Goal: Transaction & Acquisition: Purchase product/service

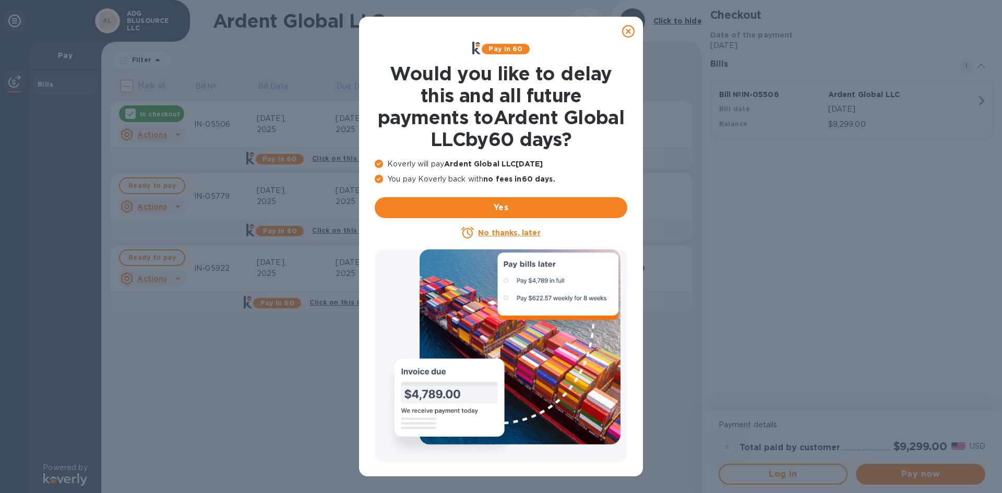
click at [630, 33] on icon at bounding box center [628, 31] width 13 height 13
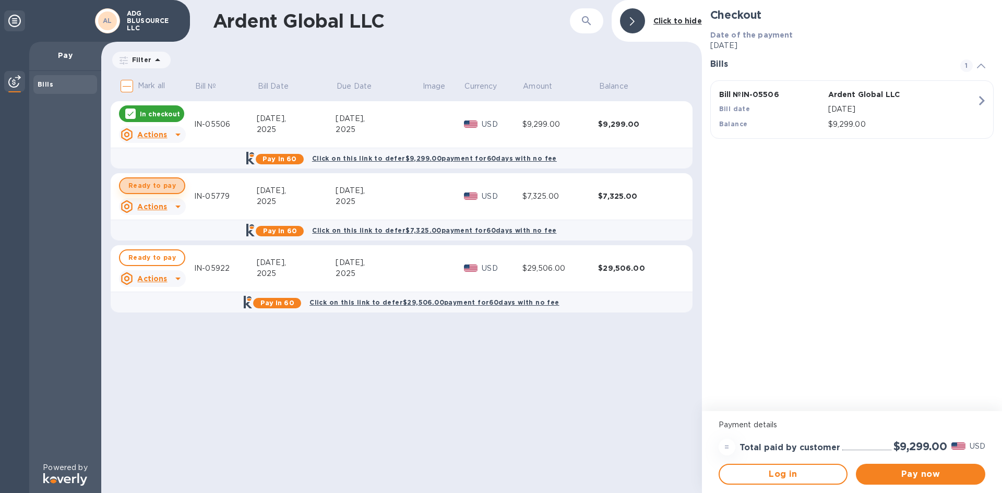
click at [158, 181] on span "Ready to pay" at bounding box center [151, 186] width 47 height 13
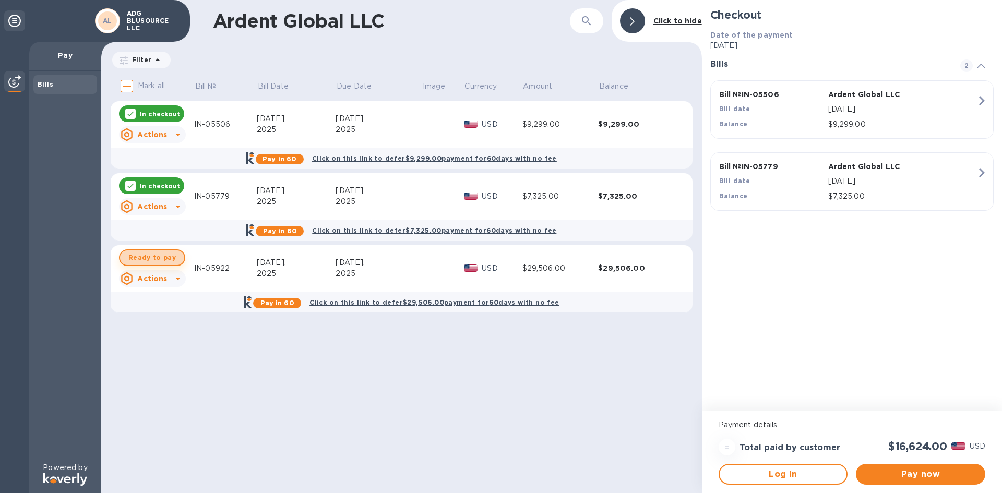
click at [157, 256] on span "Ready to pay" at bounding box center [151, 258] width 47 height 13
checkbox input "true"
click at [901, 472] on span "Pay now" at bounding box center [920, 474] width 113 height 13
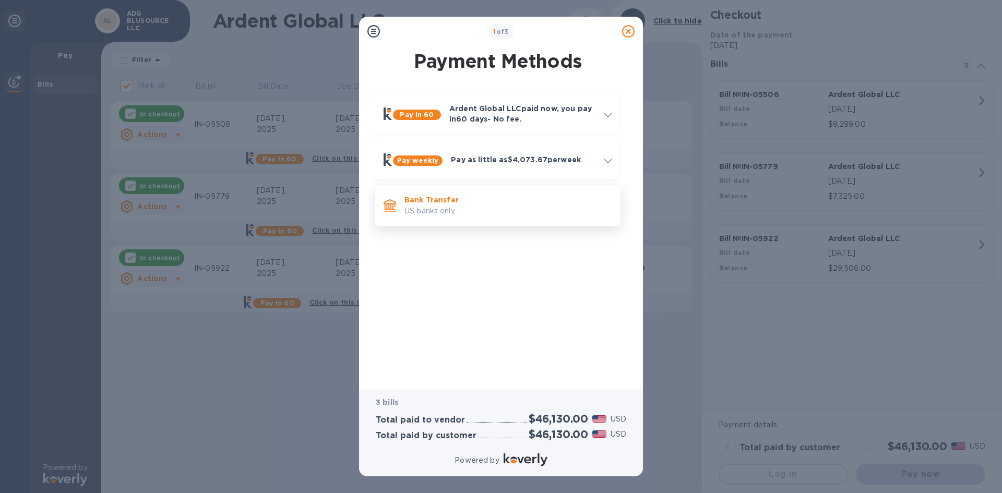
click at [510, 202] on p "Bank Transfer" at bounding box center [508, 200] width 208 height 10
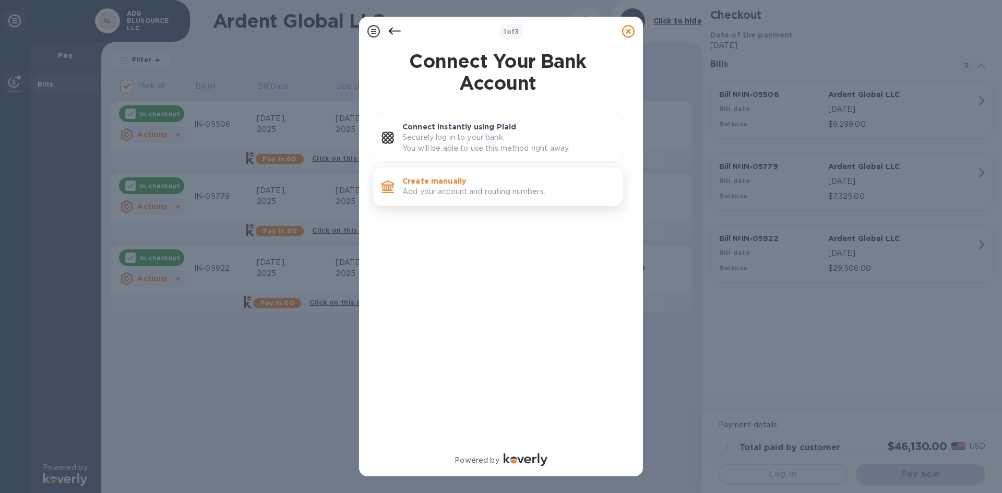
click at [486, 186] on p "Add your account and routing numbers." at bounding box center [508, 191] width 212 height 11
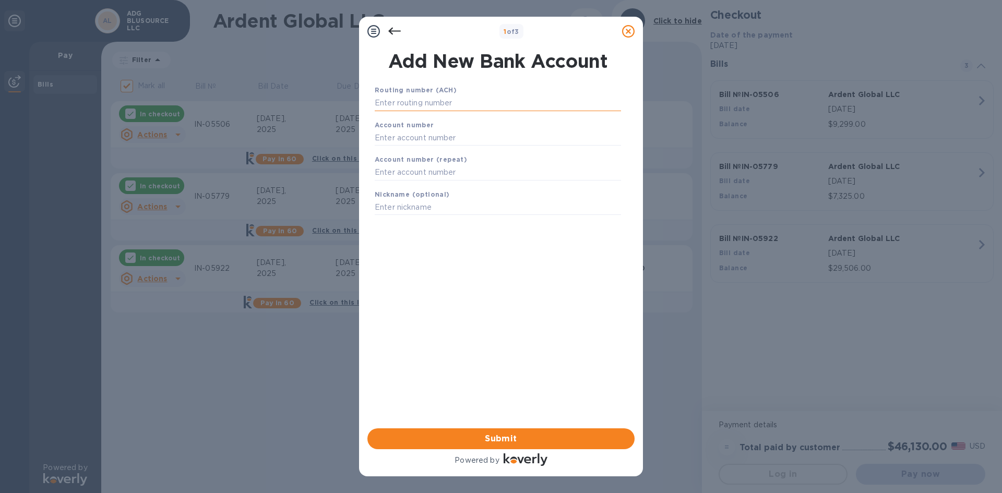
click at [443, 102] on input "text" at bounding box center [498, 103] width 246 height 16
click at [421, 101] on input "text" at bounding box center [498, 103] width 246 height 16
paste input "9200288185"
type input "9200288185"
click at [426, 139] on input "text" at bounding box center [498, 138] width 246 height 16
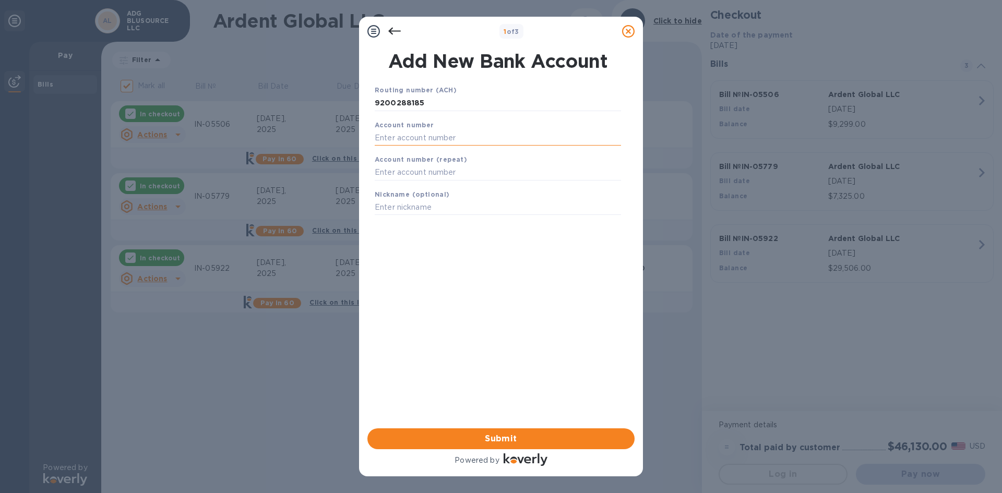
paste input "9200288185"
type input "9200288185"
click at [436, 174] on input "text" at bounding box center [498, 173] width 246 height 16
paste input "301171353"
click at [380, 171] on input "301171353" at bounding box center [498, 173] width 246 height 16
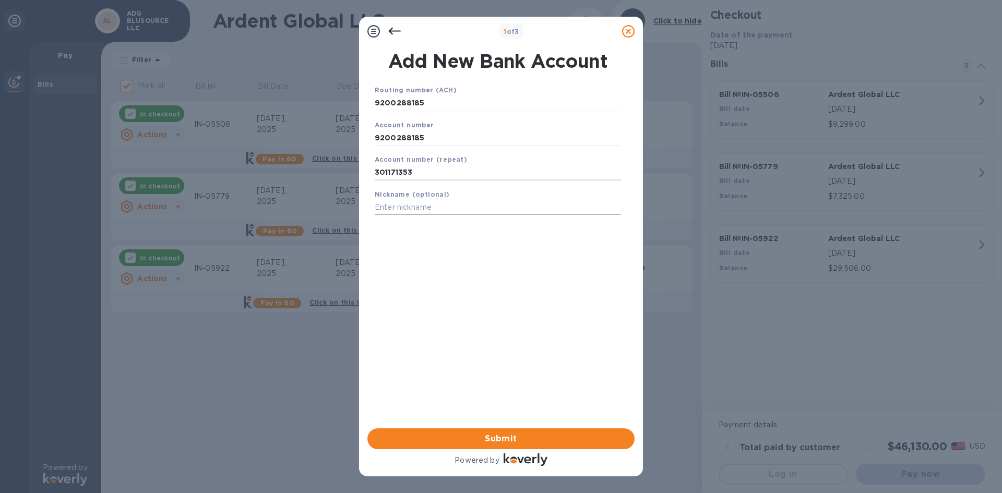
type input "301171353"
click at [409, 212] on input "text" at bounding box center [498, 208] width 246 height 16
type input "OPS Account"
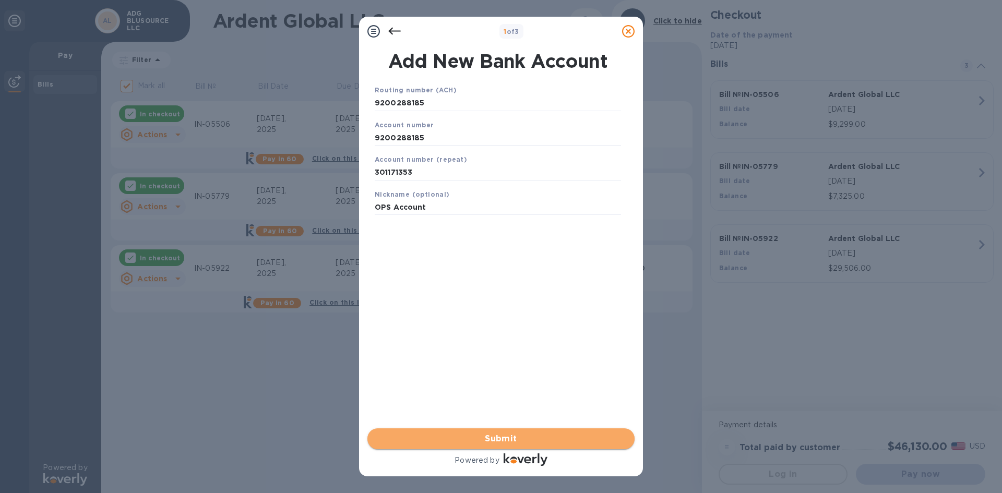
click at [492, 434] on span "Submit" at bounding box center [501, 439] width 250 height 13
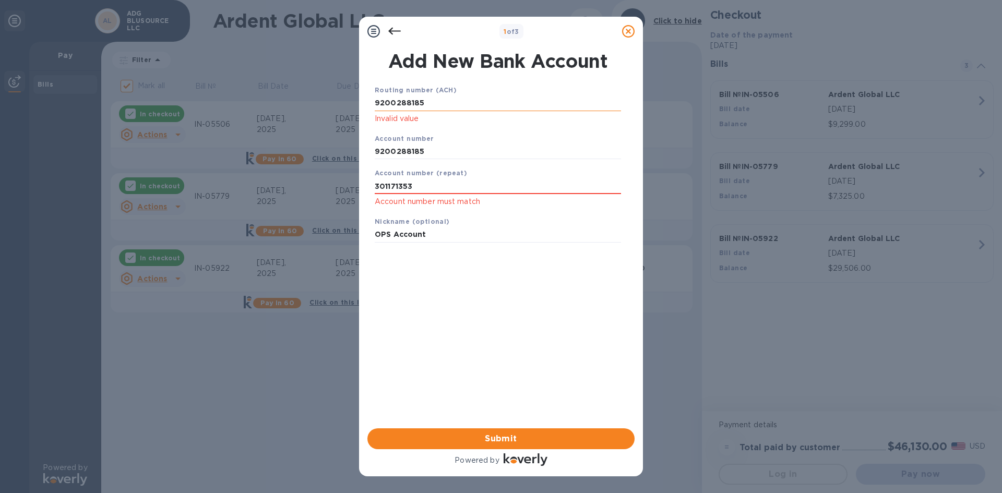
click at [452, 103] on input "9200288185" at bounding box center [498, 103] width 246 height 16
click at [441, 184] on input "301171353" at bounding box center [498, 186] width 246 height 16
type input "3"
drag, startPoint x: 430, startPoint y: 101, endPoint x: 314, endPoint y: 108, distance: 116.6
click at [314, 108] on div "1 of 3 Add New Bank Account Routing number (ACH) [FINANCIAL_ID] Invalid value A…" at bounding box center [501, 246] width 1002 height 493
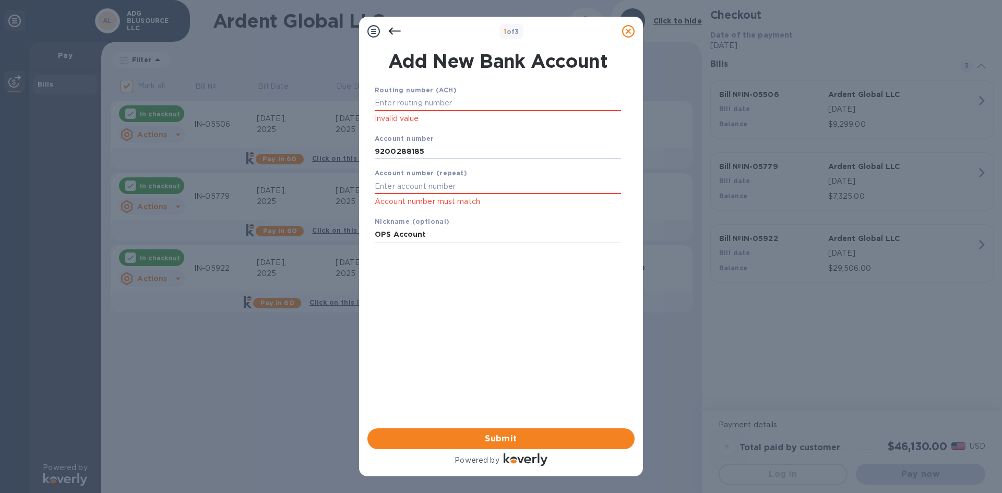
drag, startPoint x: 431, startPoint y: 153, endPoint x: 363, endPoint y: 145, distance: 68.3
click at [363, 145] on div "Add New Bank Account Routing number (ACH) Invalid value Account number 92002881…" at bounding box center [501, 237] width 284 height 382
click at [412, 185] on input "text" at bounding box center [498, 186] width 246 height 16
paste input "9200288185"
type input "9200288185"
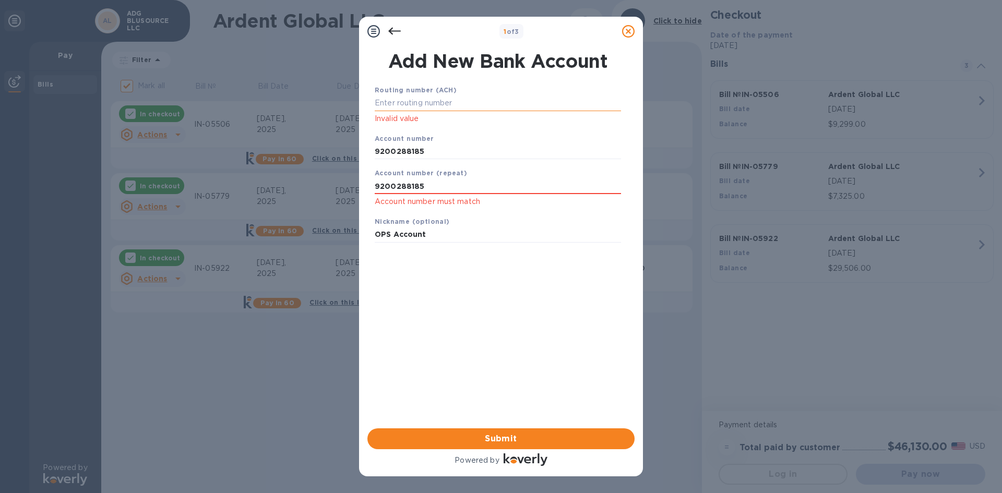
click at [418, 101] on input "text" at bounding box center [498, 103] width 246 height 16
click at [413, 100] on input "text" at bounding box center [498, 103] width 246 height 16
paste input "301171353"
type input "301171353"
click at [479, 438] on span "Submit" at bounding box center [501, 439] width 250 height 13
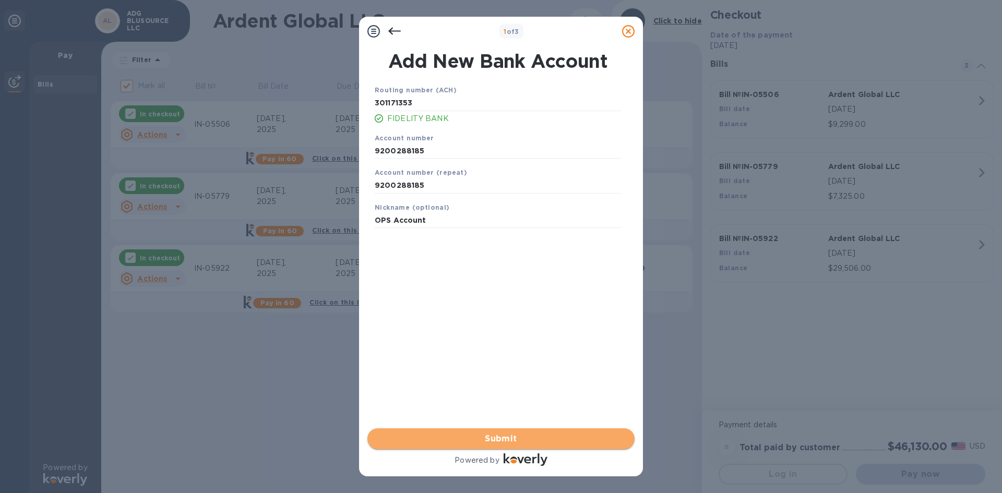
click at [516, 439] on span "Submit" at bounding box center [501, 439] width 250 height 13
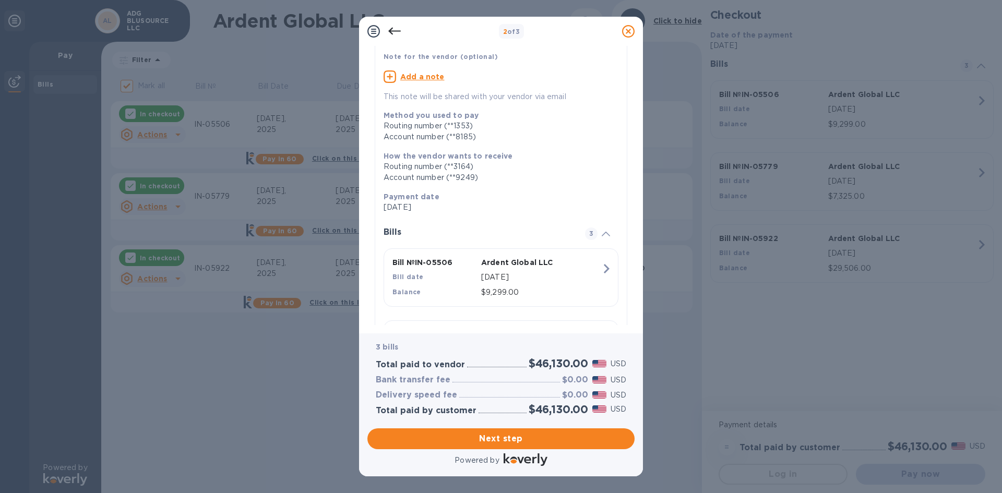
scroll to position [222, 0]
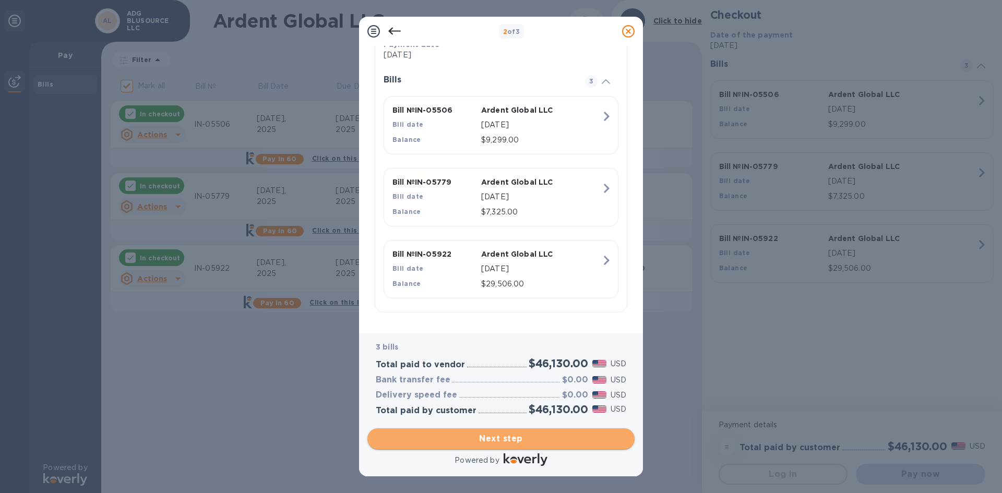
click at [485, 441] on span "Next step" at bounding box center [501, 439] width 250 height 13
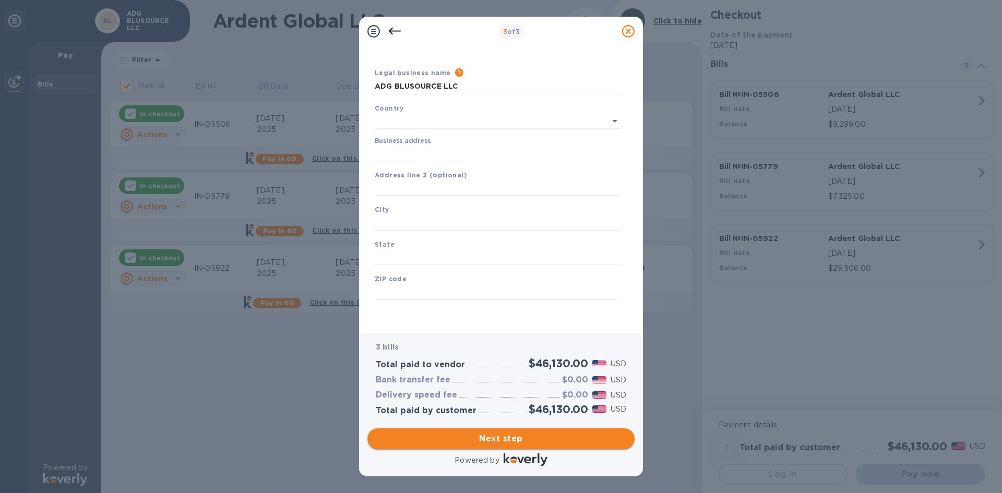
scroll to position [17, 0]
type input "[GEOGRAPHIC_DATA]"
click at [452, 150] on input "Business address" at bounding box center [498, 154] width 246 height 16
type input "[STREET_ADDRESS][PERSON_NAME]"
type input "[PERSON_NAME]"
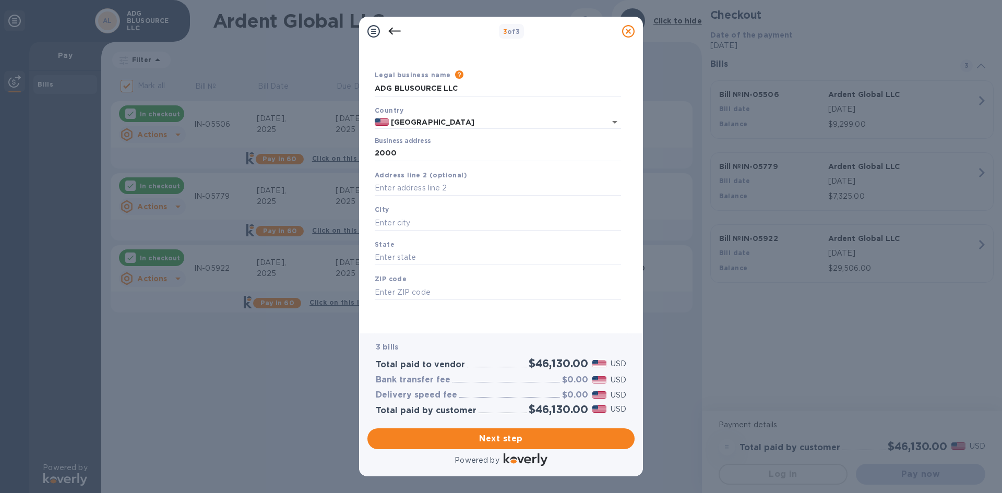
type input "OK"
type input "73044"
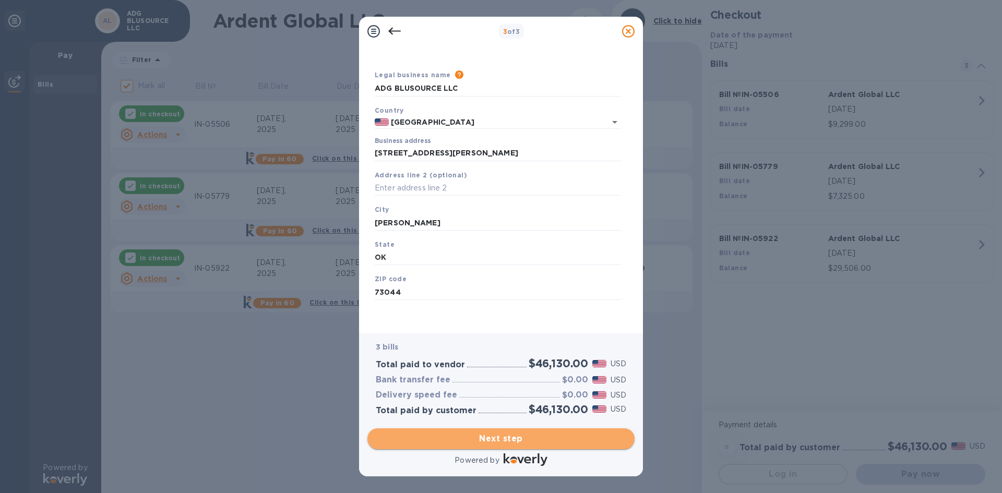
click at [509, 440] on span "Next step" at bounding box center [501, 439] width 250 height 13
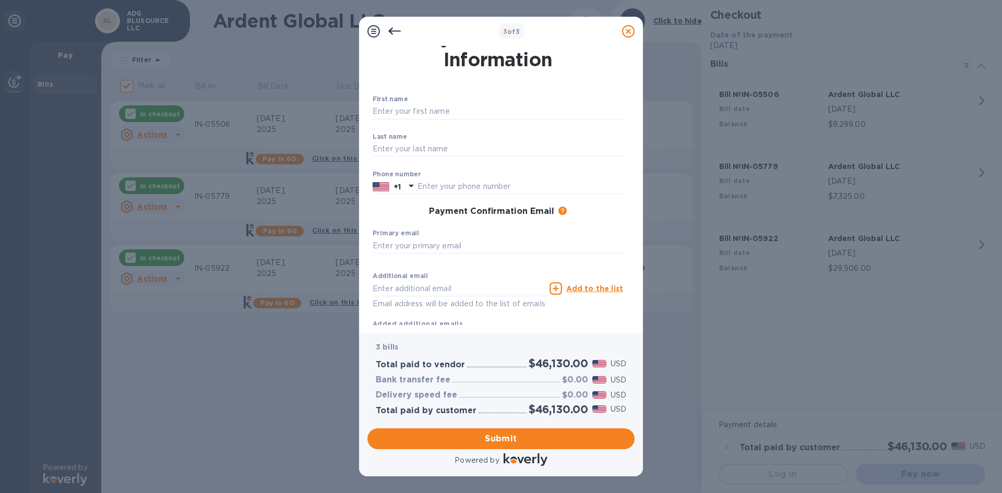
scroll to position [50, 0]
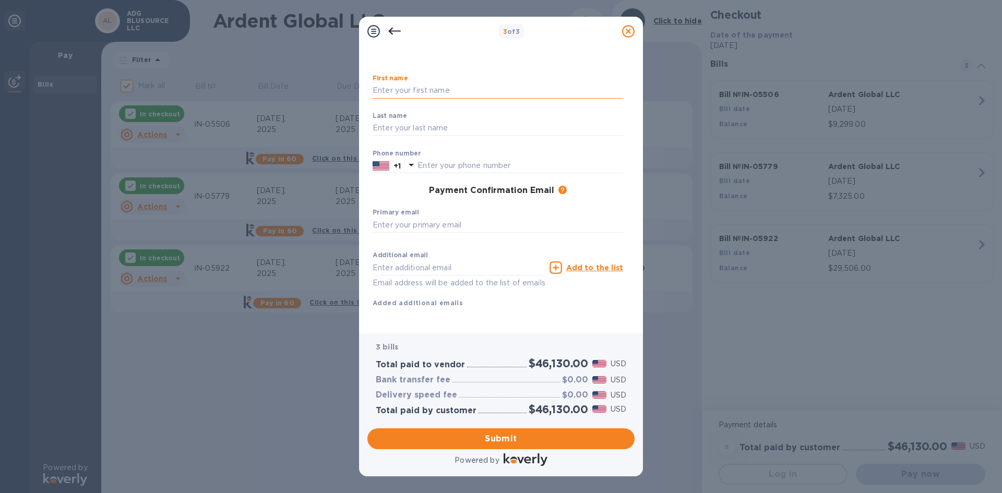
click at [409, 83] on input "text" at bounding box center [498, 91] width 250 height 16
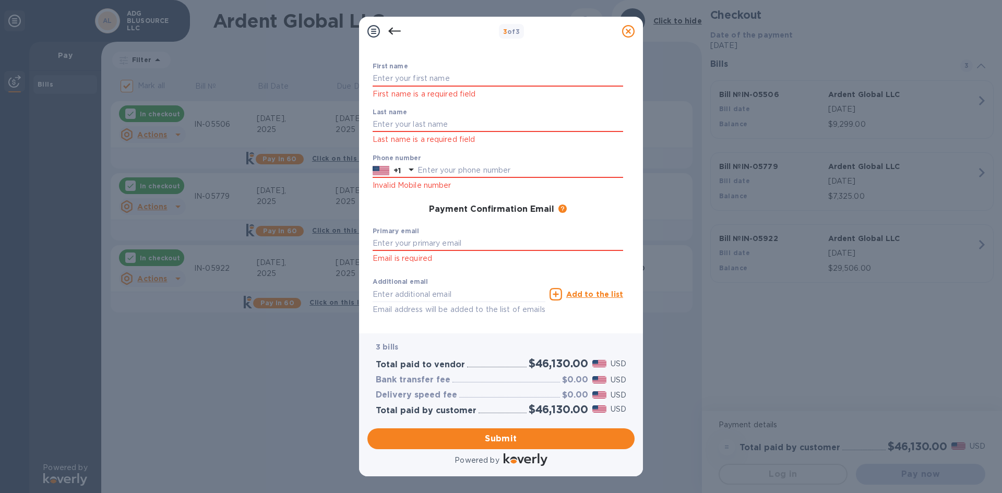
click at [625, 228] on div "Payment Contact Information First name First name is a required field Last name…" at bounding box center [500, 185] width 267 height 279
click at [438, 77] on input "text" at bounding box center [498, 79] width 250 height 16
type input "ADG"
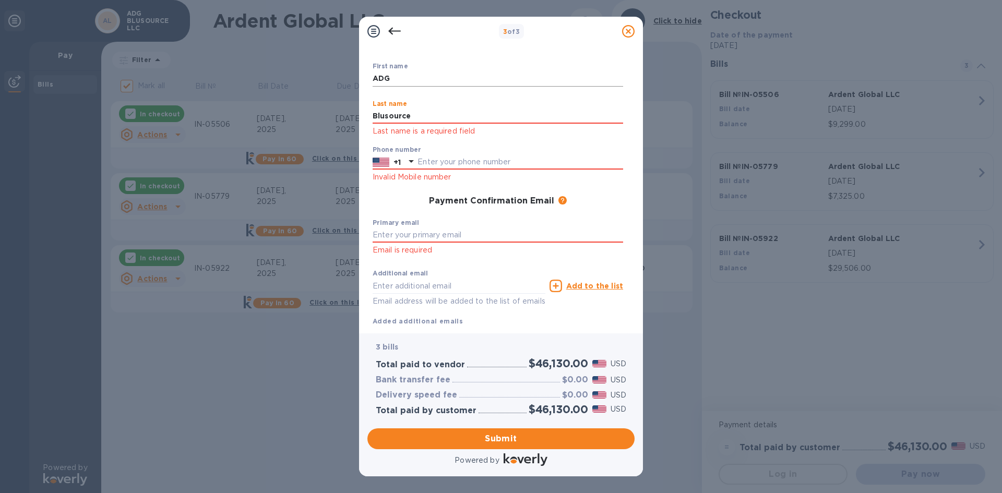
type input "Blusource"
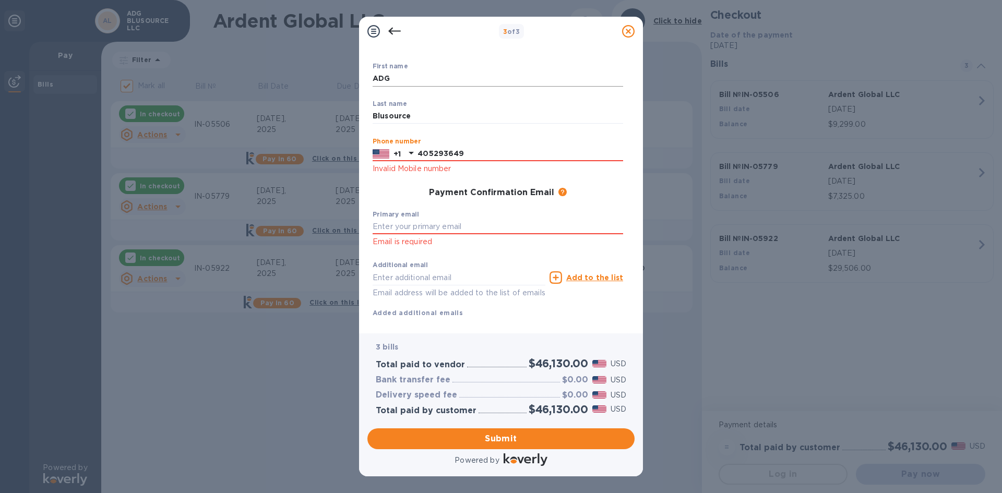
type input "4052936491"
type input "[EMAIL_ADDRESS][DOMAIN_NAME]"
type input "4052936491"
click at [398, 229] on input "[EMAIL_ADDRESS][DOMAIN_NAME]" at bounding box center [498, 227] width 250 height 16
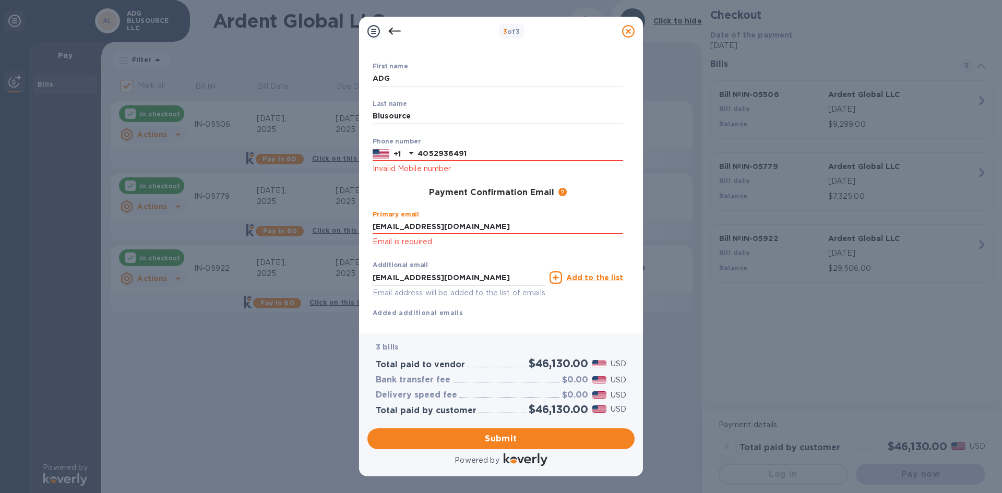
type input "[EMAIL_ADDRESS][DOMAIN_NAME]"
drag, startPoint x: 398, startPoint y: 277, endPoint x: 409, endPoint y: 289, distance: 16.3
click at [398, 277] on div "Additional email [EMAIL_ADDRESS][DOMAIN_NAME] Email address will be added to th…" at bounding box center [459, 280] width 173 height 38
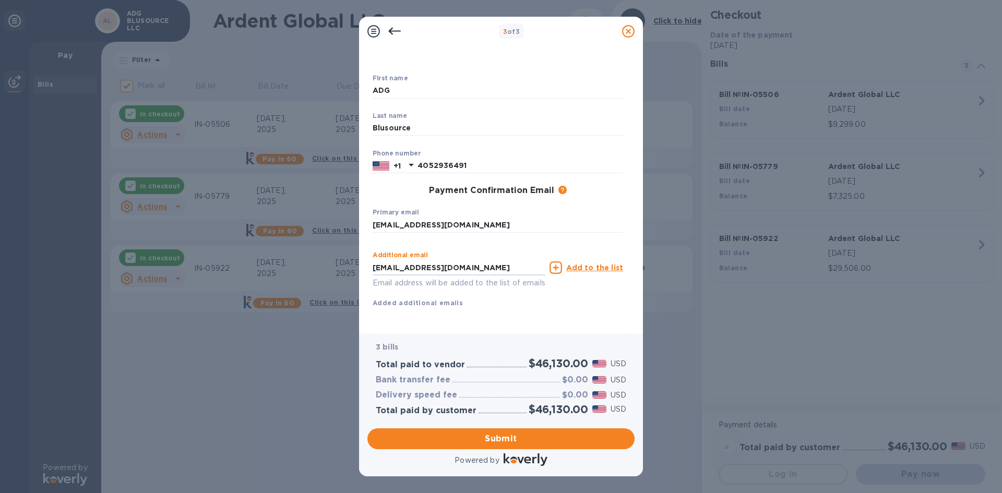
type input "[EMAIL_ADDRESS][DOMAIN_NAME]"
click at [399, 323] on div "First name ADG ​ Last name Blusource ​ Phone number [PHONE_NUMBER] Payment Conf…" at bounding box center [498, 200] width 250 height 250
click at [532, 439] on span "Submit" at bounding box center [501, 439] width 250 height 13
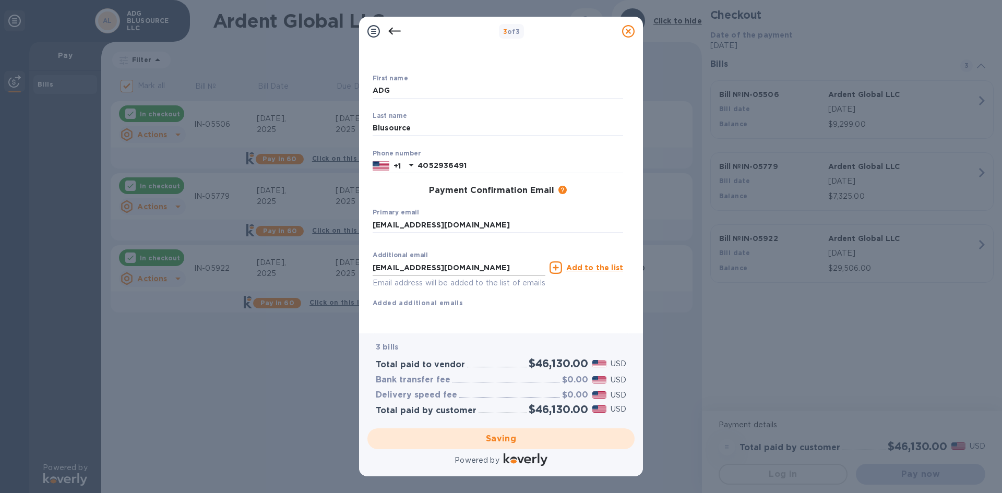
checkbox input "false"
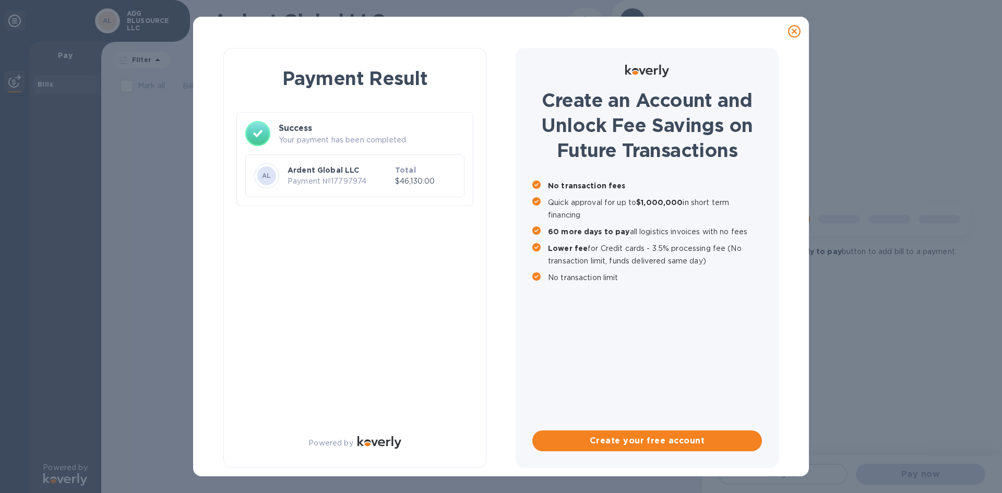
scroll to position [0, 0]
